Goal: Find specific page/section: Find specific page/section

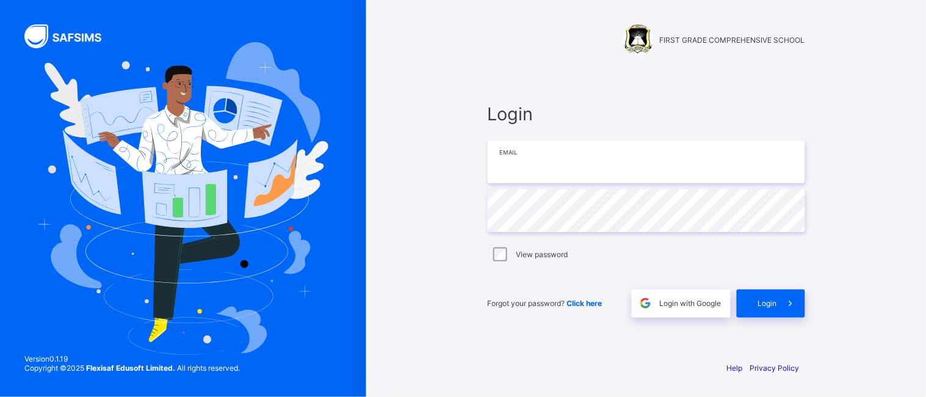
click at [535, 171] on input "email" at bounding box center [647, 161] width 318 height 43
type input "**********"
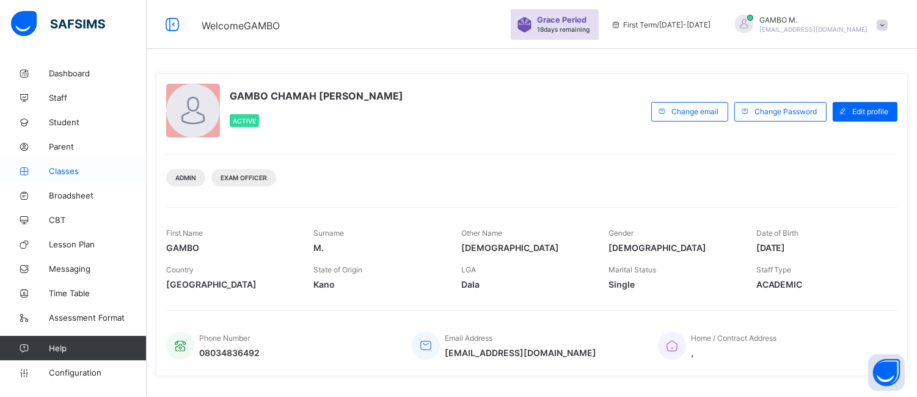
click at [57, 171] on span "Classes" at bounding box center [98, 171] width 98 height 10
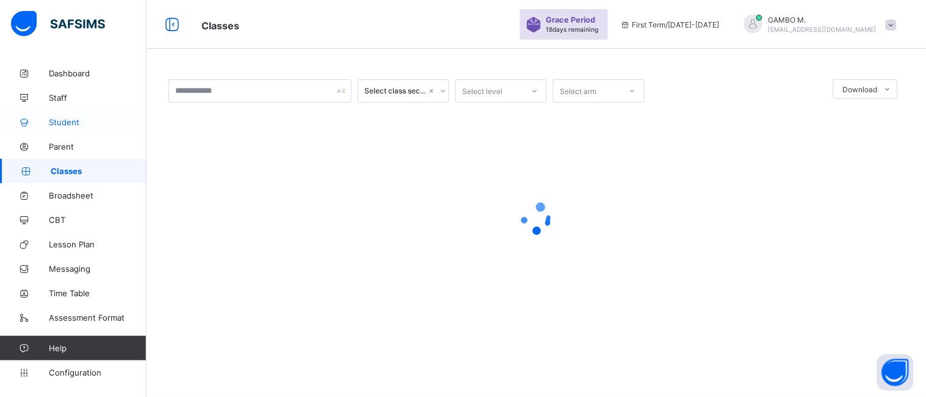
click at [52, 125] on span "Student" at bounding box center [98, 122] width 98 height 10
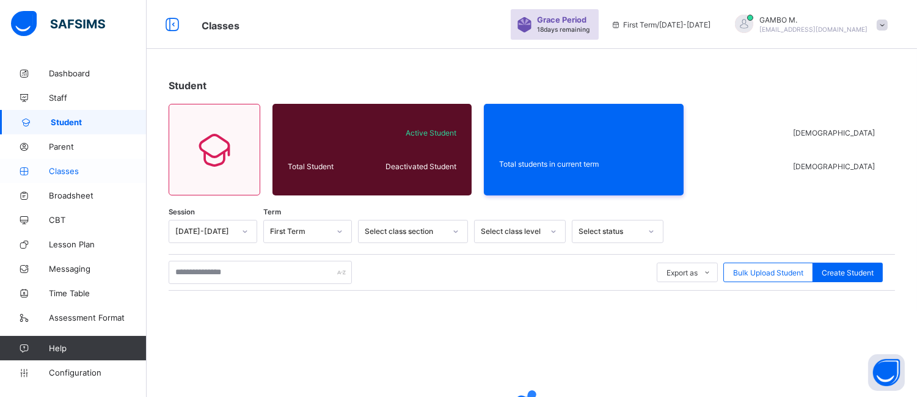
click at [61, 173] on span "Classes" at bounding box center [98, 171] width 98 height 10
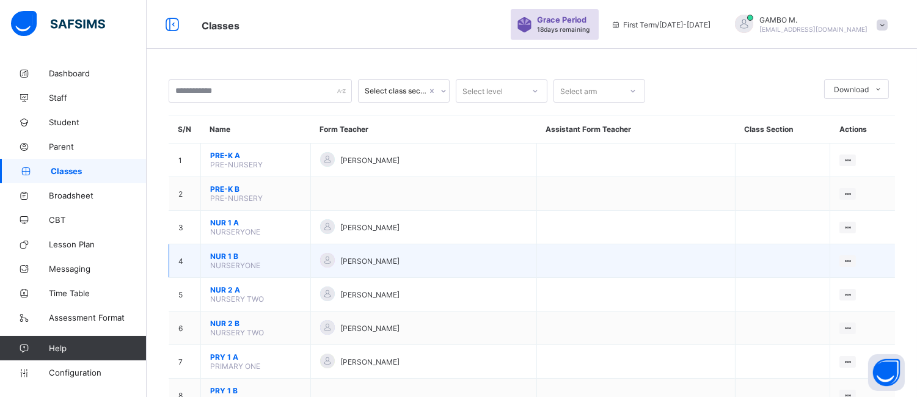
click at [358, 264] on div "[PERSON_NAME]" at bounding box center [423, 261] width 207 height 16
click at [358, 258] on span "[PERSON_NAME]" at bounding box center [370, 260] width 59 height 9
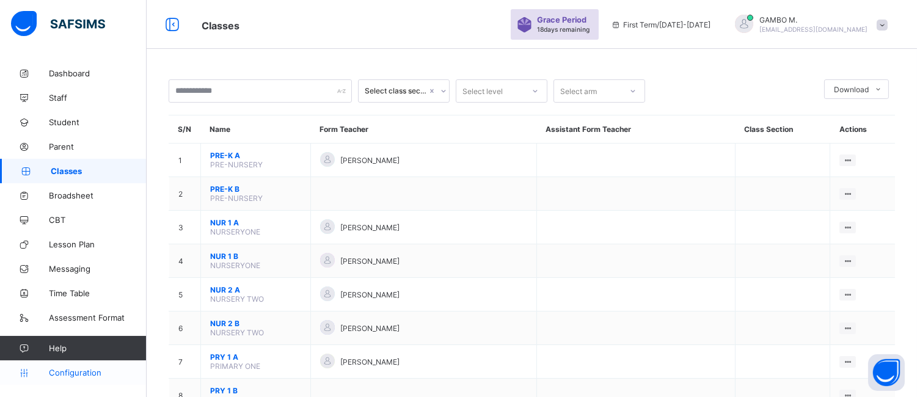
click at [96, 370] on span "Configuration" at bounding box center [97, 373] width 97 height 10
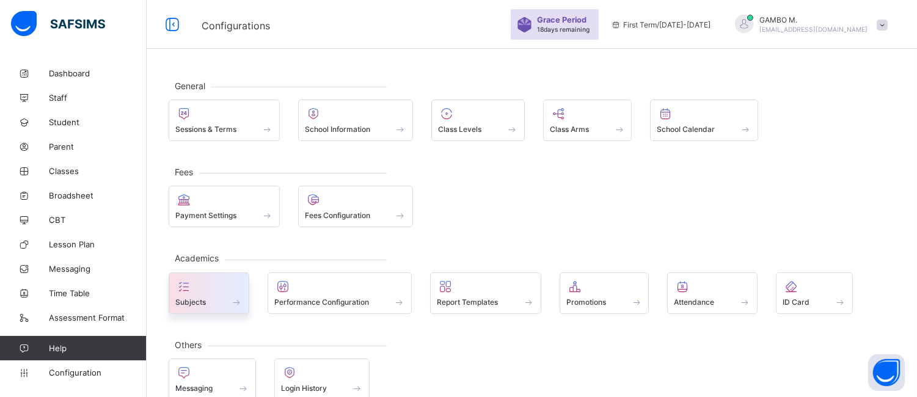
click at [228, 281] on div at bounding box center [208, 286] width 67 height 15
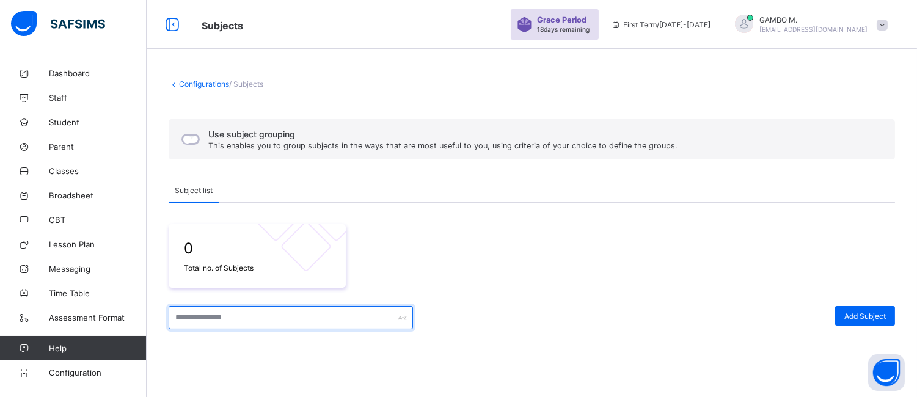
click at [344, 320] on input "text" at bounding box center [291, 317] width 244 height 23
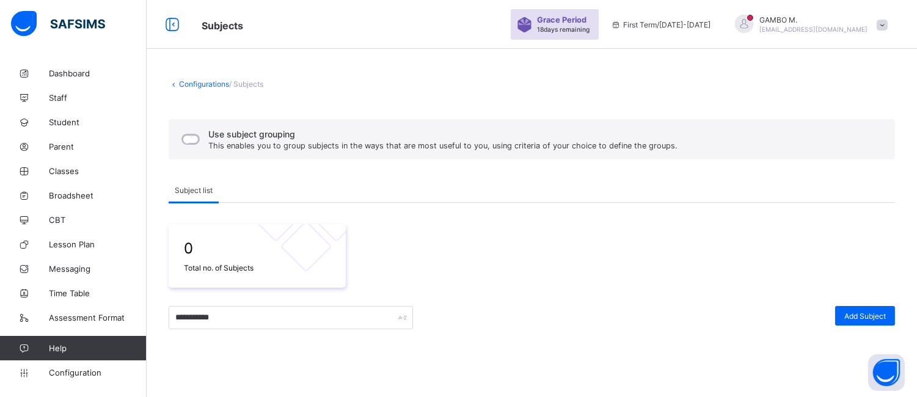
click at [600, 319] on div at bounding box center [624, 317] width 410 height 23
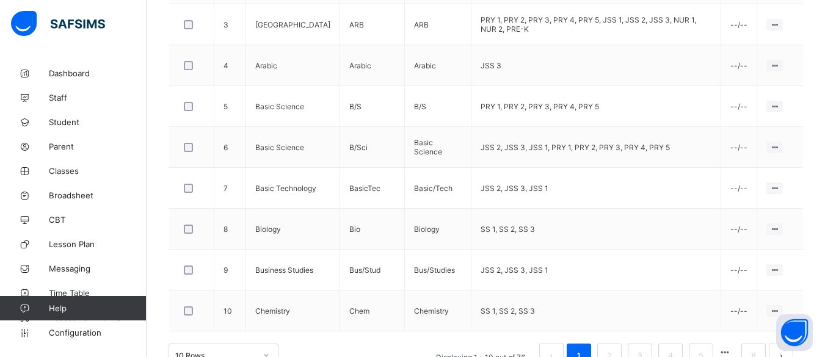
scroll to position [493, 0]
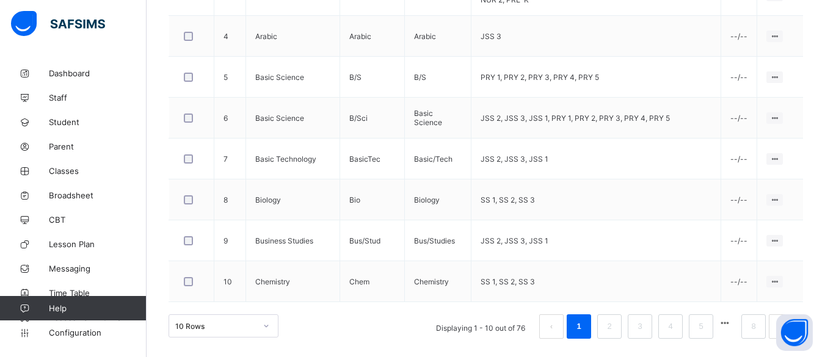
click at [258, 332] on div "10 Rows" at bounding box center [224, 325] width 110 height 23
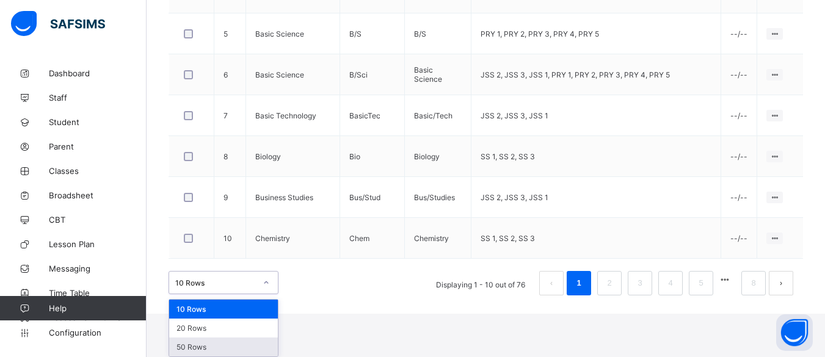
click at [239, 354] on div "50 Rows" at bounding box center [223, 347] width 109 height 19
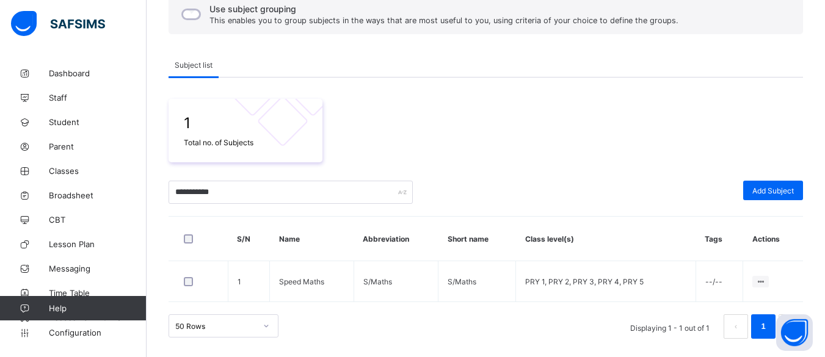
scroll to position [125, 0]
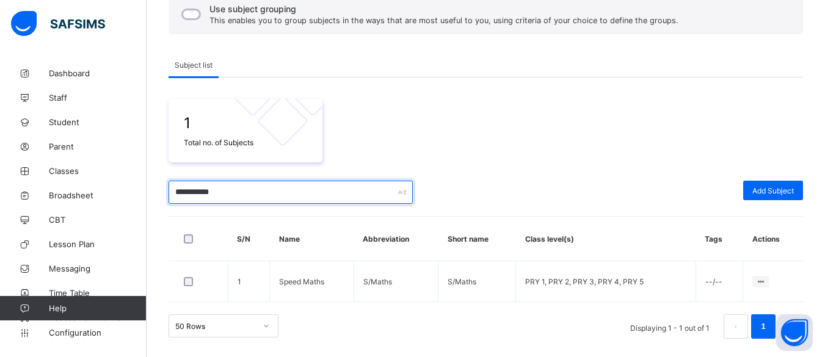
click at [261, 200] on input "**********" at bounding box center [291, 192] width 244 height 23
type input "*"
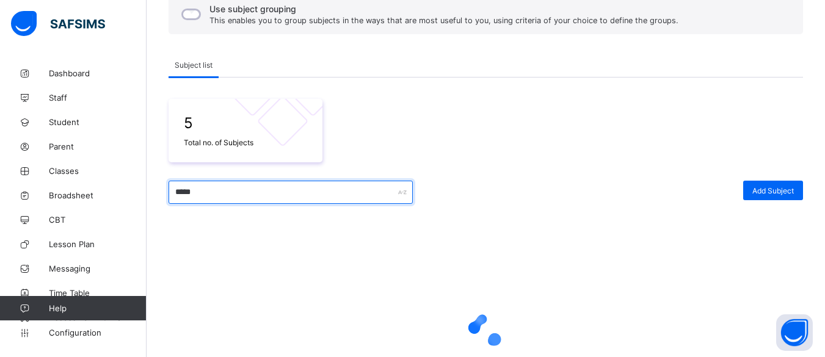
type input "******"
